Goal: Check status

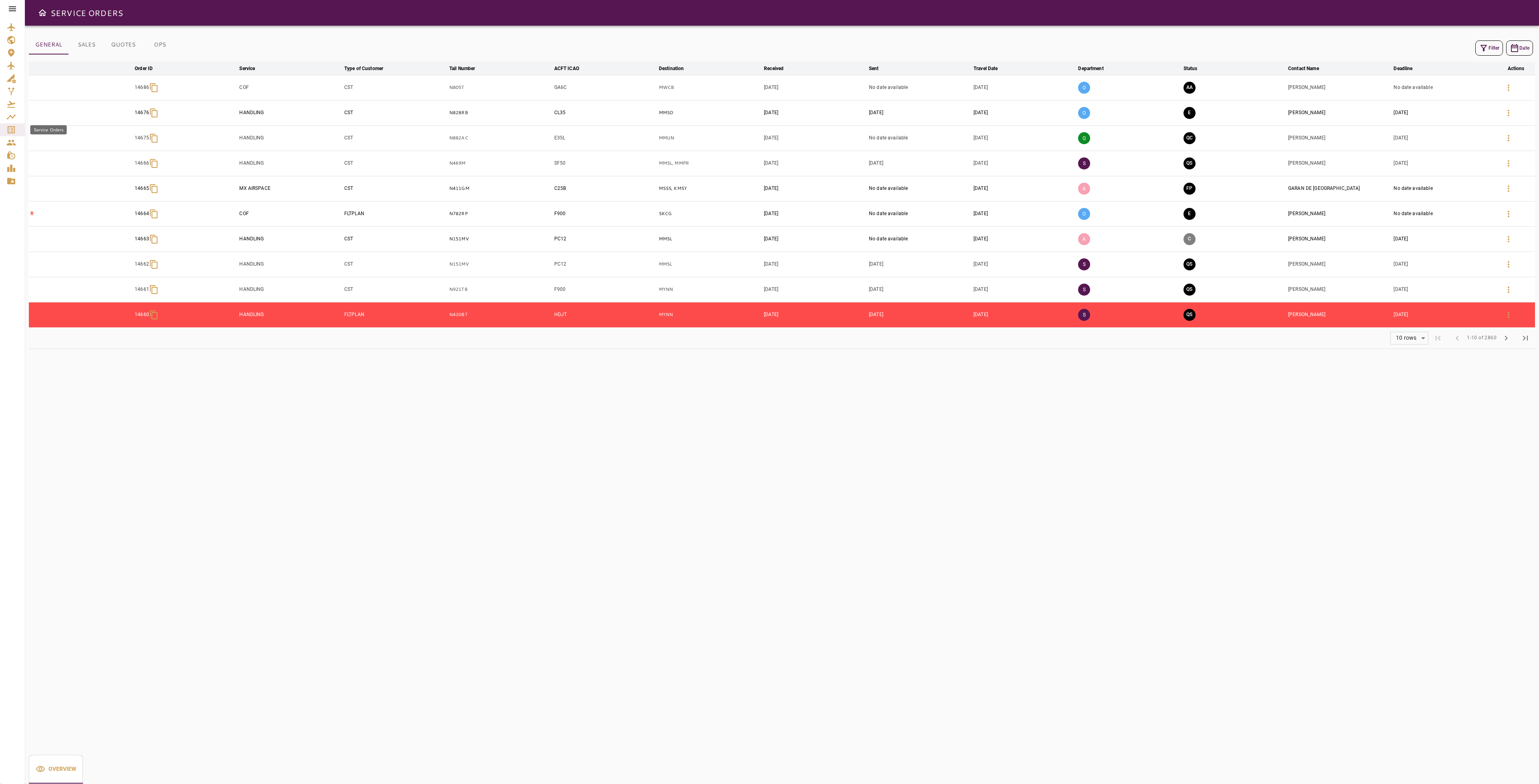
click at [13, 127] on icon "Service Orders" at bounding box center [11, 130] width 10 height 10
click at [1482, 43] on icon "button" at bounding box center [1484, 48] width 10 height 10
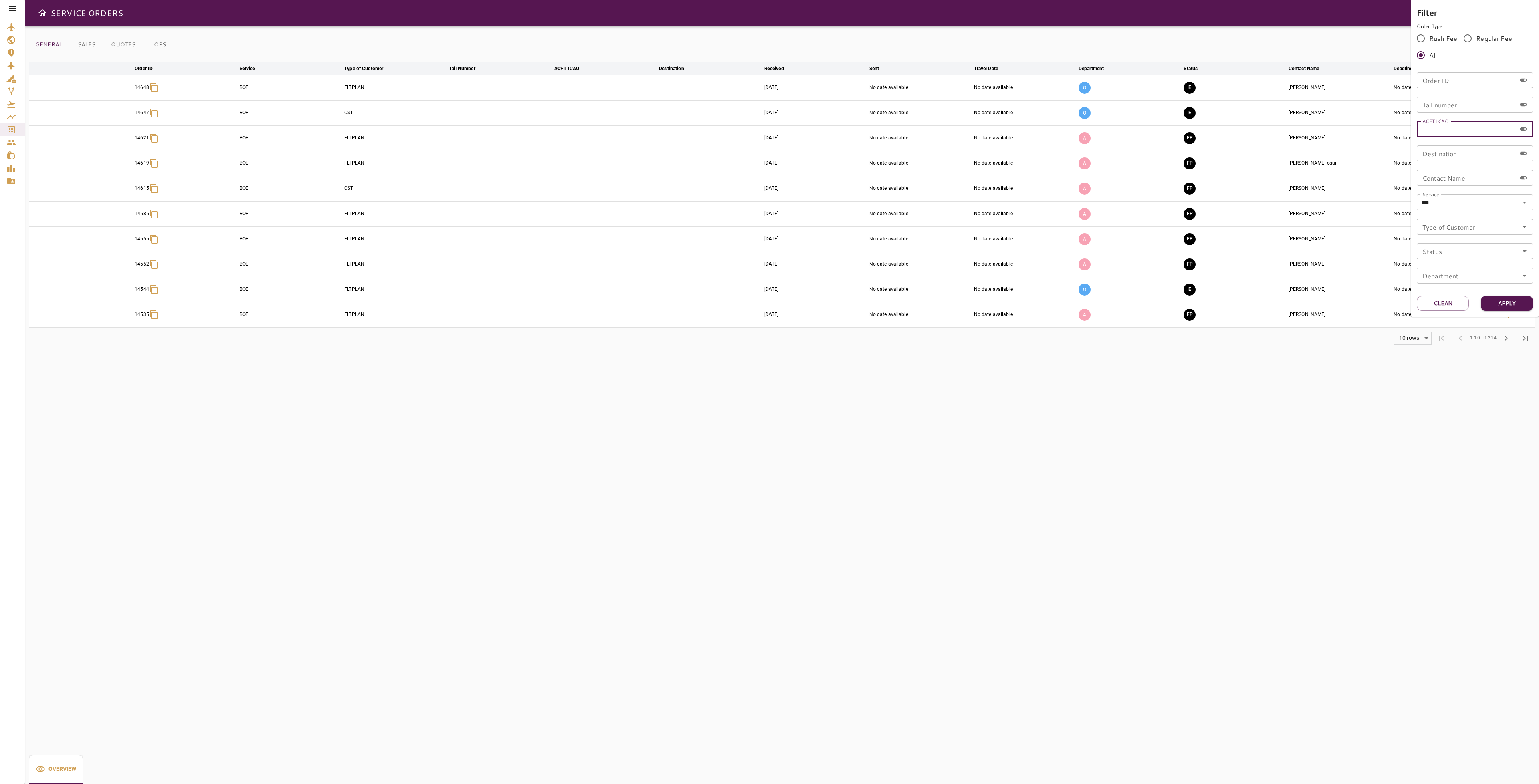
click at [1448, 130] on input "ACFT ICAO" at bounding box center [1466, 129] width 100 height 16
click at [1453, 102] on input "Tail number" at bounding box center [1466, 105] width 100 height 16
type input "******"
click at [1512, 304] on button "Apply" at bounding box center [1507, 304] width 52 height 15
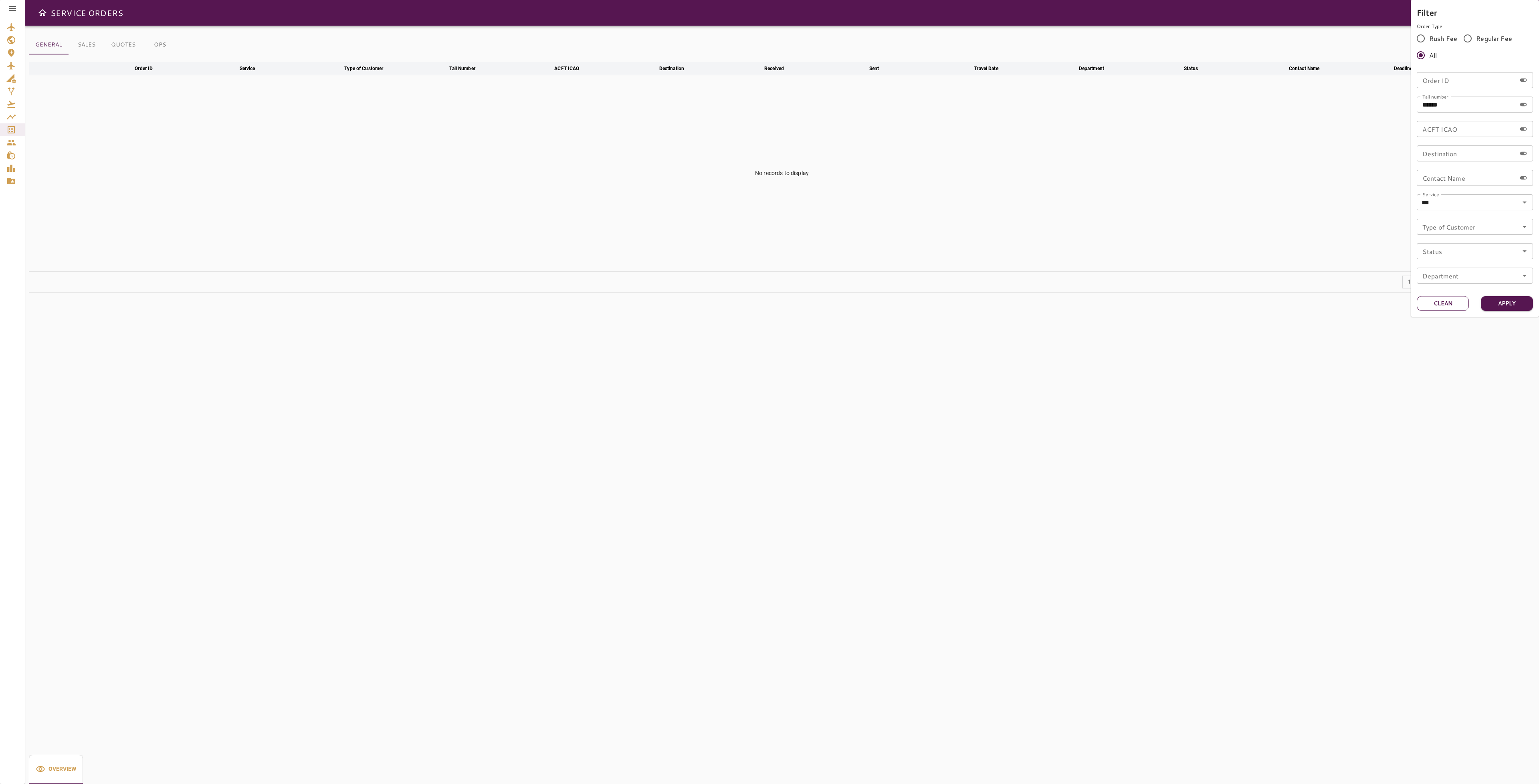
click at [1443, 301] on button "Clean" at bounding box center [1442, 304] width 52 height 15
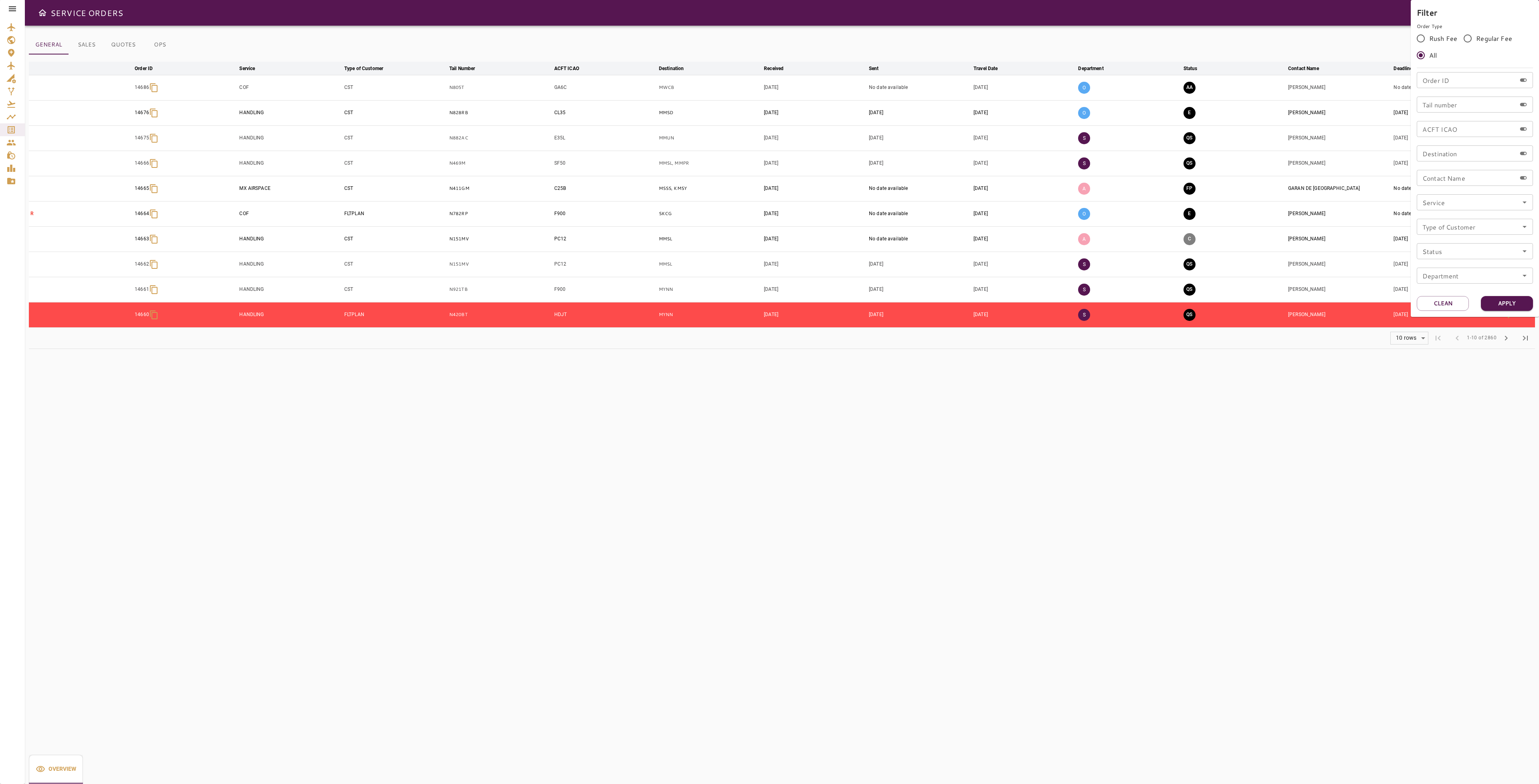
click at [13, 11] on div at bounding box center [770, 392] width 1539 height 784
click at [13, 8] on icon at bounding box center [13, 9] width 7 height 5
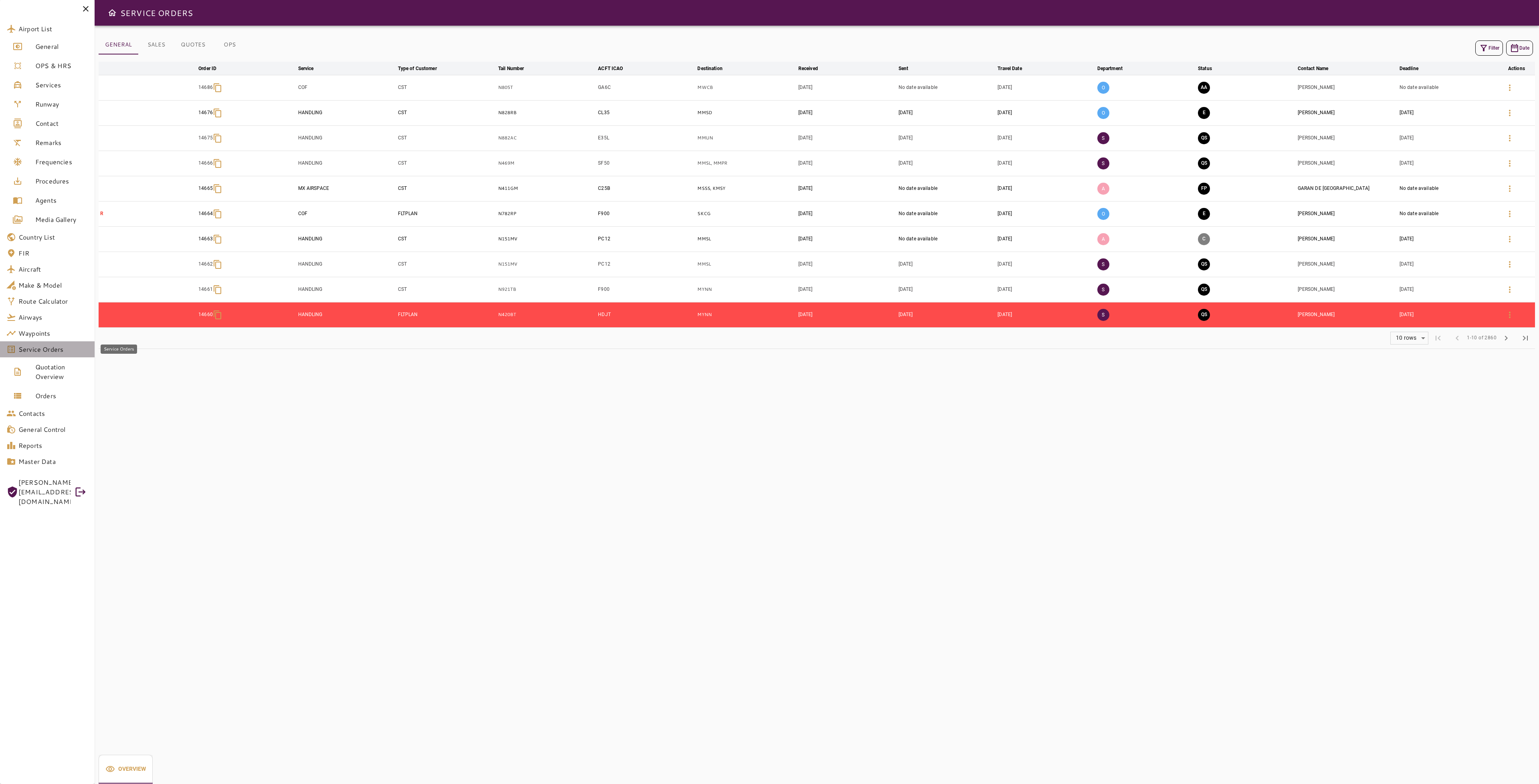
click at [64, 350] on span "Service Orders" at bounding box center [53, 349] width 70 height 10
click at [1490, 42] on button "Filter" at bounding box center [1490, 48] width 28 height 15
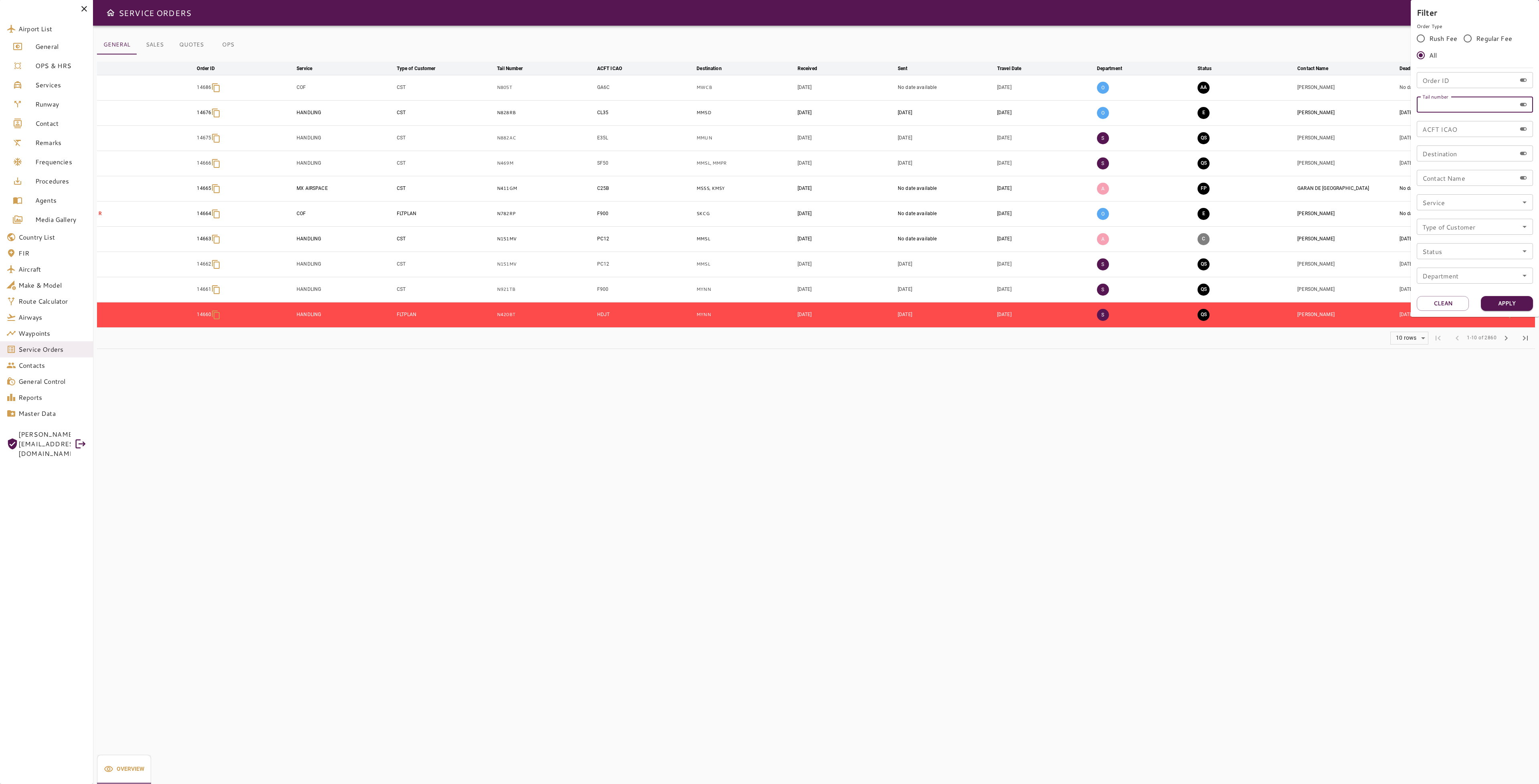
click at [1461, 108] on input "Tail number" at bounding box center [1466, 105] width 100 height 16
type input "******"
click at [1489, 301] on button "Apply" at bounding box center [1507, 304] width 52 height 15
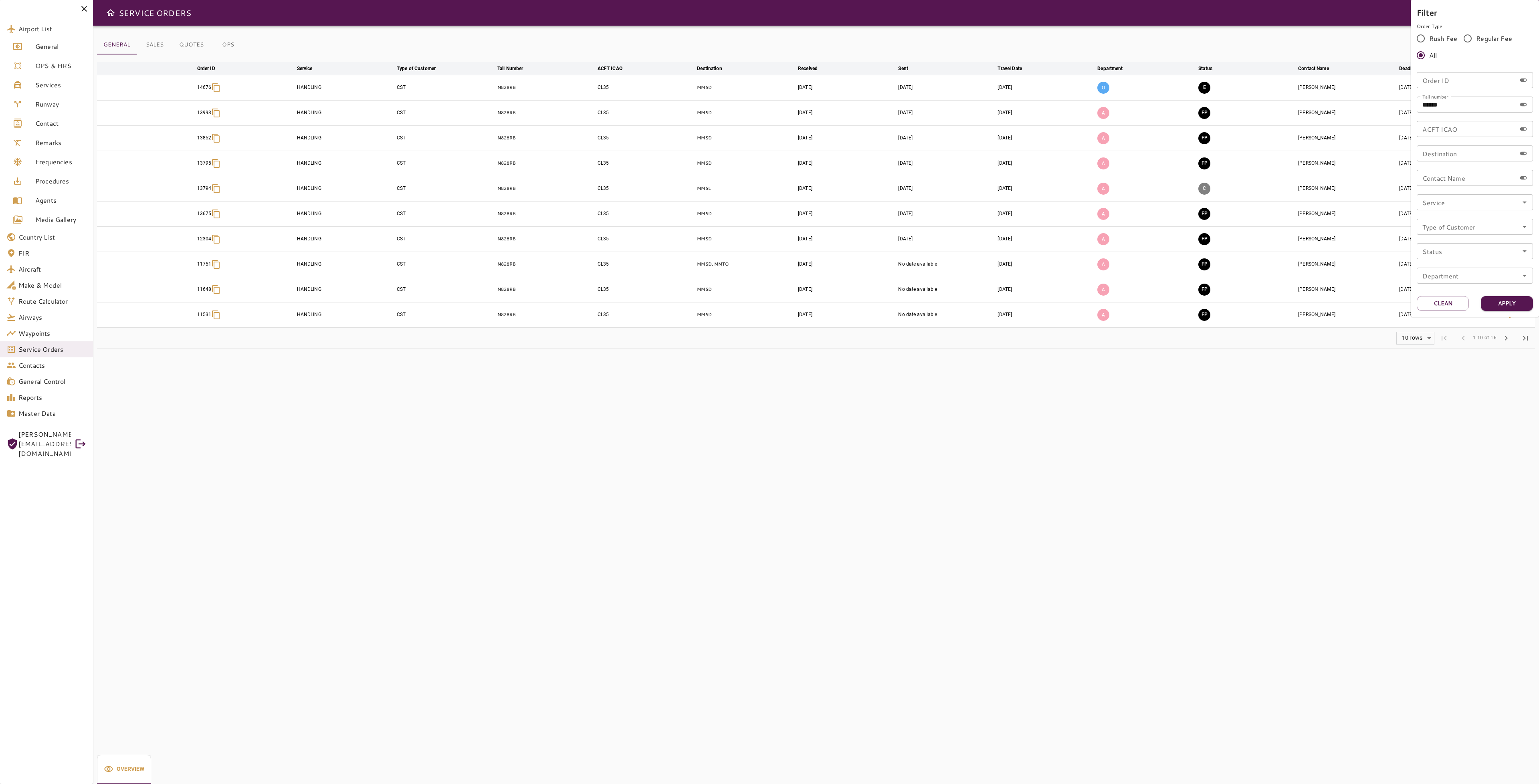
click at [1175, 364] on div at bounding box center [770, 392] width 1539 height 784
click at [1508, 88] on icon "button" at bounding box center [1510, 88] width 10 height 10
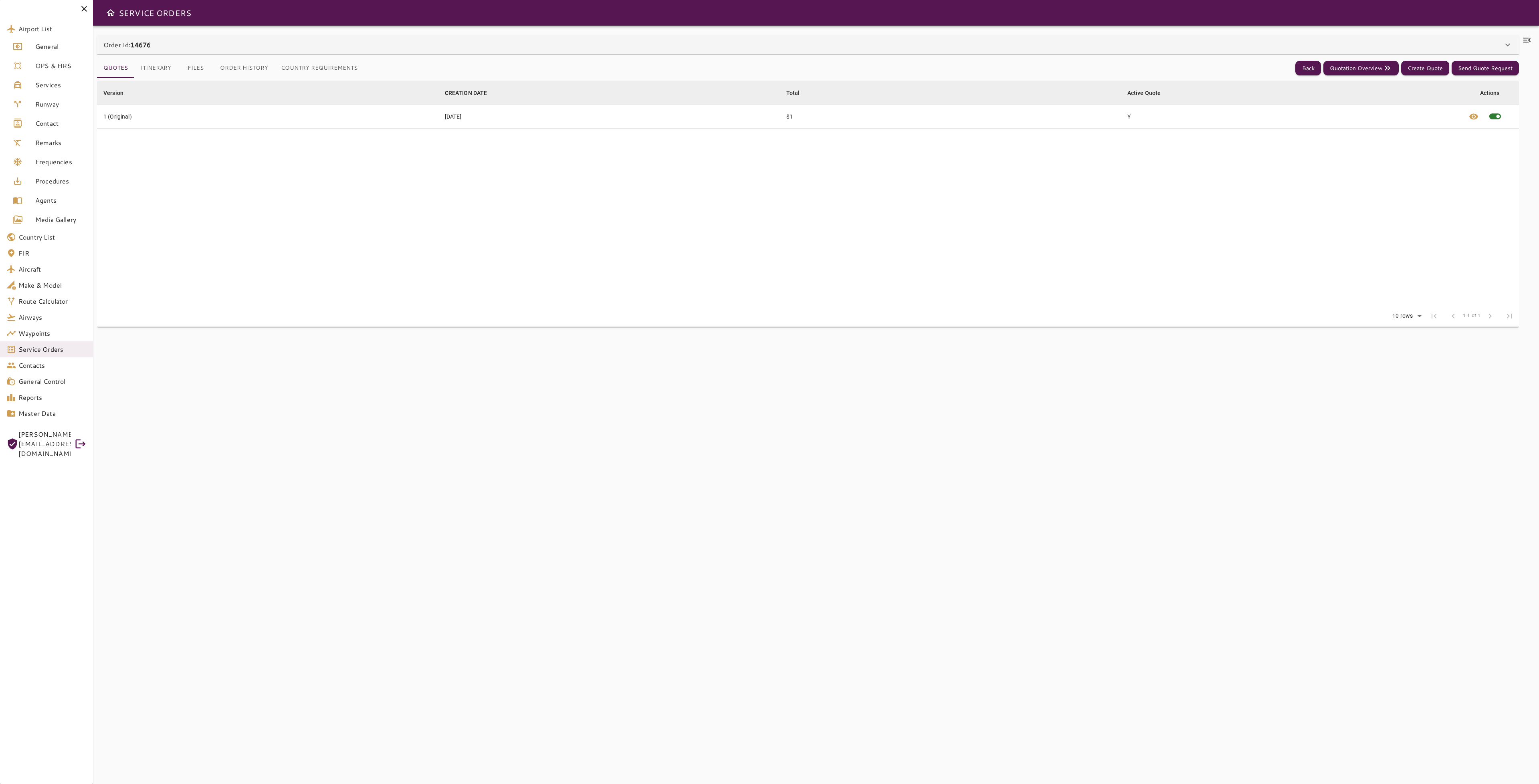
click at [194, 71] on button "Files" at bounding box center [195, 68] width 36 height 19
